Goal: Information Seeking & Learning: Learn about a topic

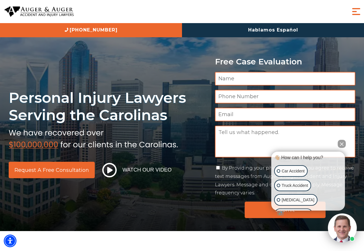
click at [355, 15] on span "Menu" at bounding box center [356, 12] width 12 height 12
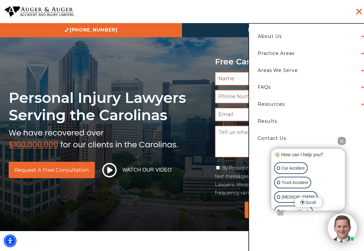
click at [290, 38] on li "About Us Attorneys Herbert Auger Arlene Auger Hunter Gillespie Madison McLawhor…" at bounding box center [309, 36] width 112 height 17
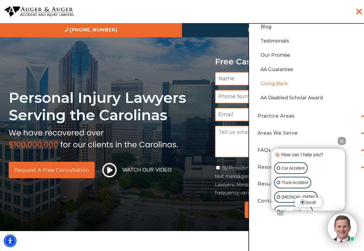
scroll to position [42, 0]
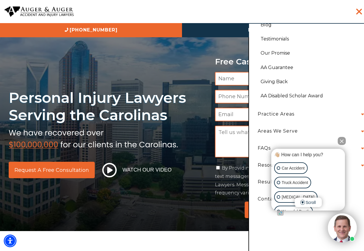
click at [341, 139] on button "Close Intaker Chat Widget" at bounding box center [341, 141] width 8 height 8
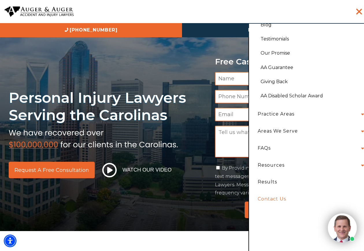
click at [279, 199] on link "Contact Us" at bounding box center [309, 199] width 112 height 17
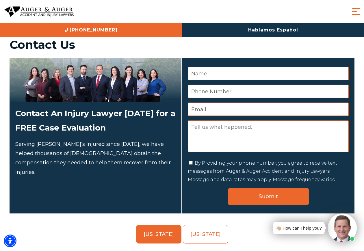
scroll to position [58, 0]
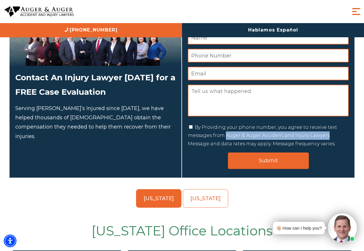
drag, startPoint x: 224, startPoint y: 136, endPoint x: 323, endPoint y: 137, distance: 99.0
click at [323, 137] on label "By Providing your phone number, you agree to receive text messages from Auger &…" at bounding box center [262, 135] width 149 height 22
copy label "Auger & Auger Accident and Injury Lawyers"
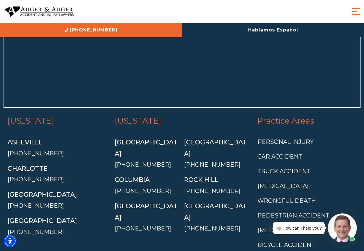
scroll to position [1386, 0]
click at [147, 139] on link "[GEOGRAPHIC_DATA]" at bounding box center [146, 148] width 63 height 19
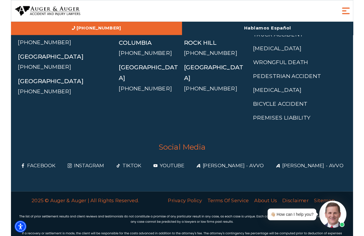
scroll to position [4236, 0]
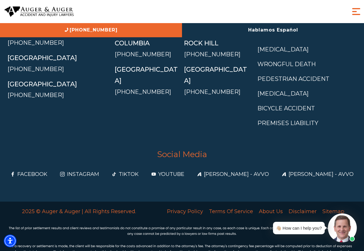
click at [128, 234] on img at bounding box center [182, 245] width 346 height 40
click at [134, 234] on img at bounding box center [182, 245] width 346 height 40
click at [156, 234] on img at bounding box center [182, 245] width 346 height 40
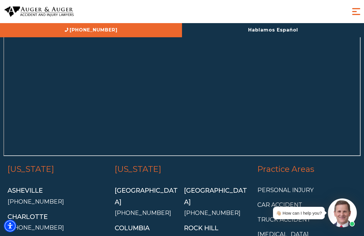
scroll to position [4005, 0]
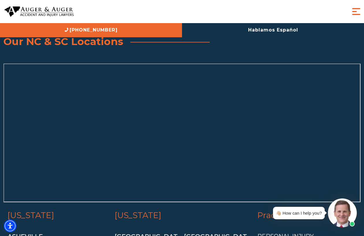
click at [360, 9] on span "Menu" at bounding box center [356, 12] width 12 height 12
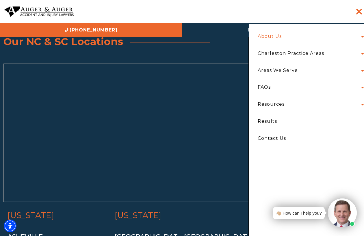
click at [283, 37] on link "About Us" at bounding box center [269, 36] width 33 height 17
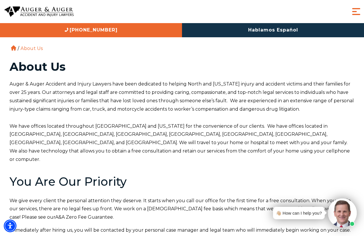
click at [358, 8] on span "Menu" at bounding box center [356, 12] width 12 height 12
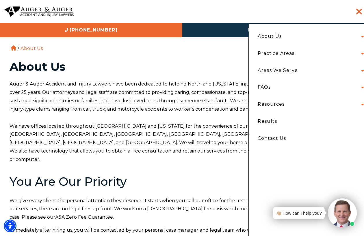
click at [360, 38] on li "About Us Attorneys Herbert Auger Arlene Auger Hunter Gillespie Madison McLawhor…" at bounding box center [309, 36] width 112 height 17
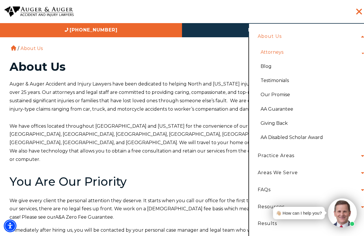
click at [275, 52] on link "Attorneys" at bounding box center [271, 52] width 31 height 14
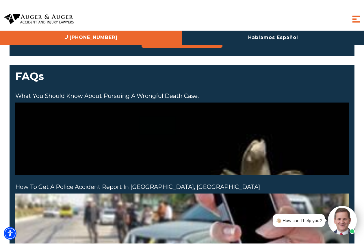
scroll to position [1039, 0]
